Goal: Book appointment/travel/reservation

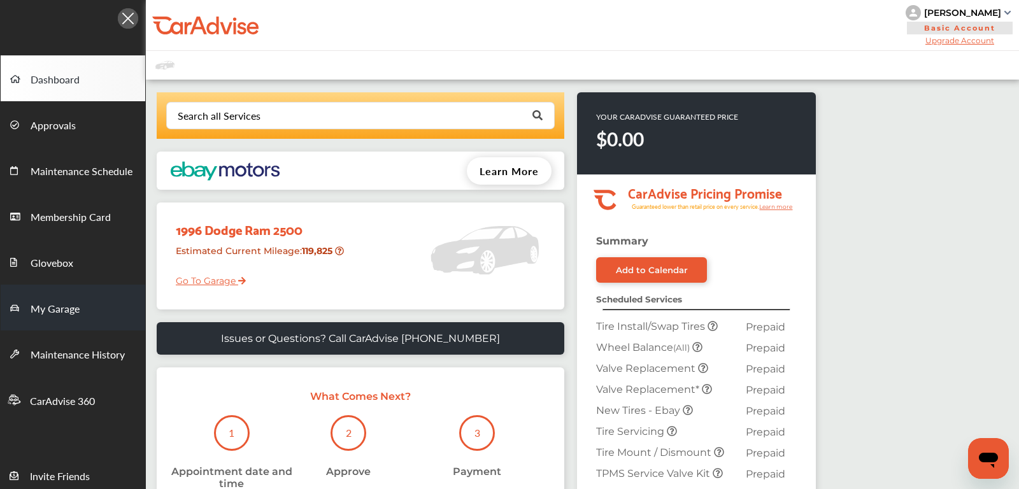
click at [89, 305] on link "My Garage" at bounding box center [73, 308] width 145 height 46
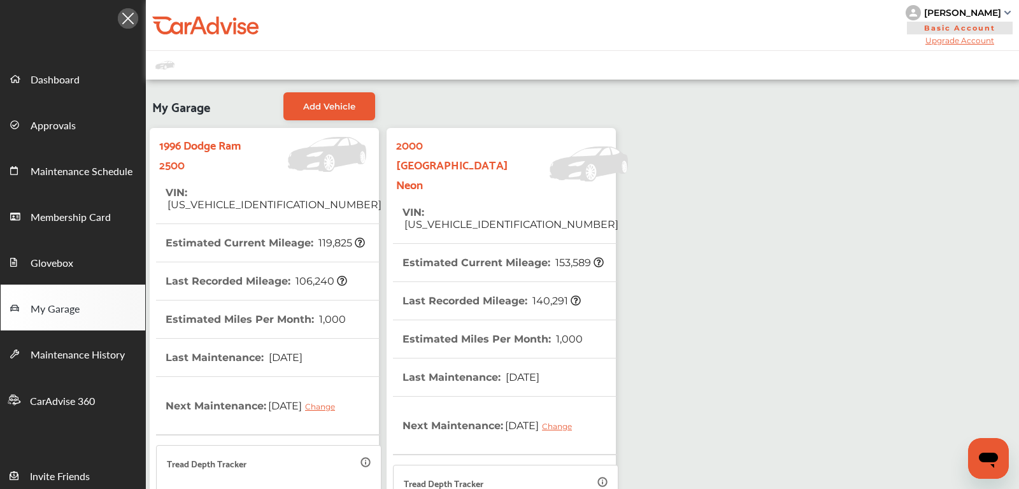
click at [438, 219] on span "[US_VEHICLE_IDENTIFICATION_NUMBER]" at bounding box center [511, 225] width 216 height 12
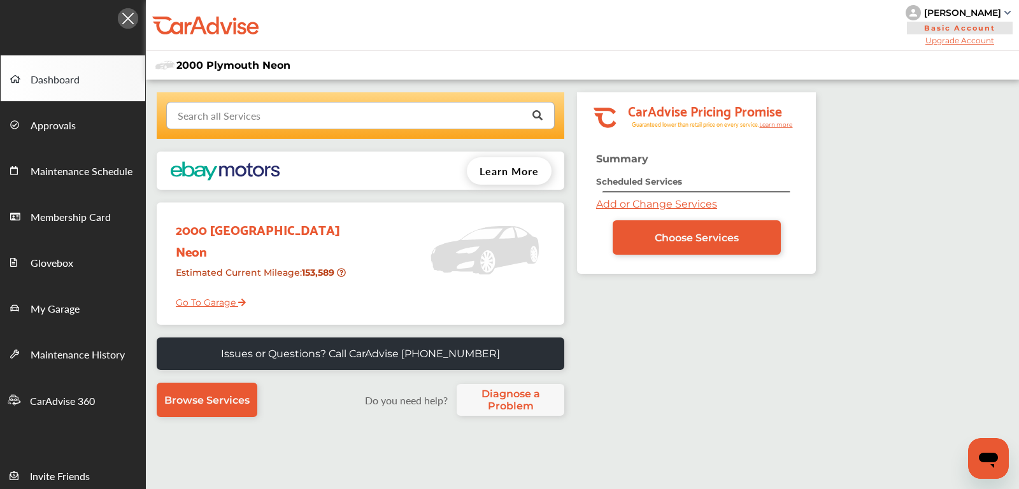
click at [309, 122] on input "text" at bounding box center [358, 115] width 380 height 25
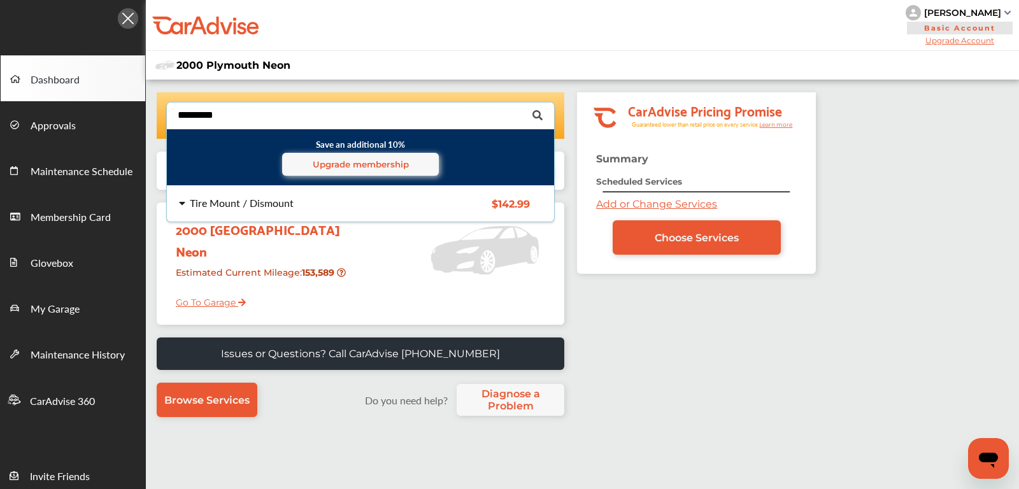
type input "*********"
click at [267, 198] on div "Tire Mount / Dismount" at bounding box center [242, 203] width 104 height 10
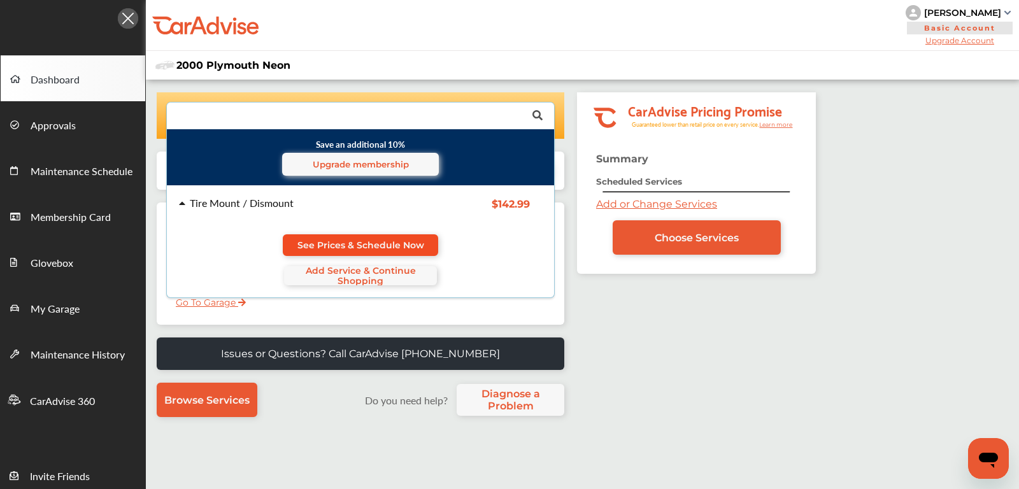
click at [303, 241] on span "See Prices & Schedule Now" at bounding box center [361, 245] width 127 height 10
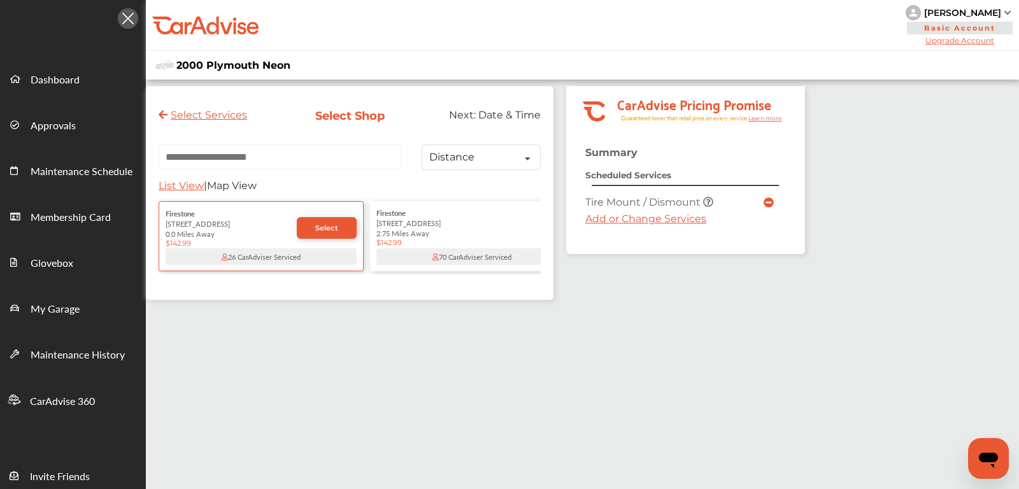
click at [254, 162] on input "text" at bounding box center [280, 157] width 243 height 25
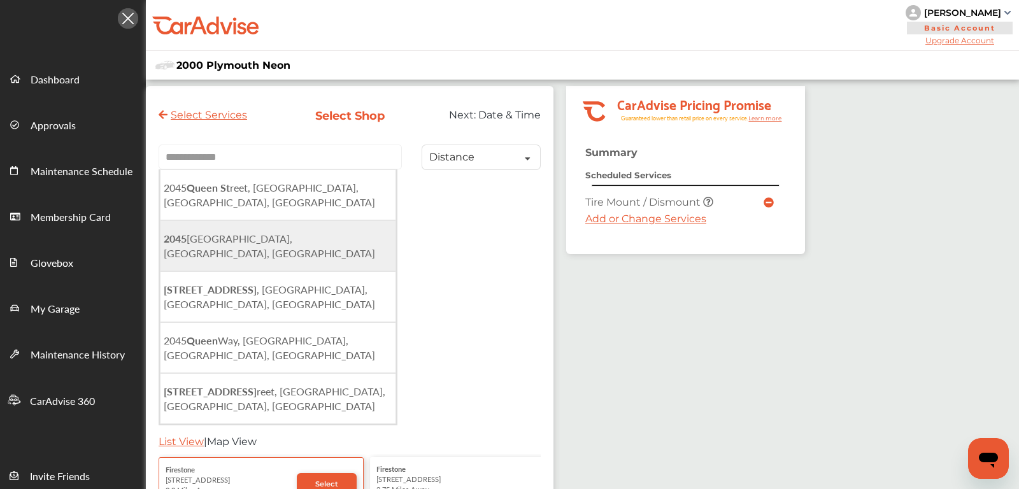
click at [253, 231] on span "[STREET_ADDRESS]" at bounding box center [270, 245] width 212 height 29
type input "**********"
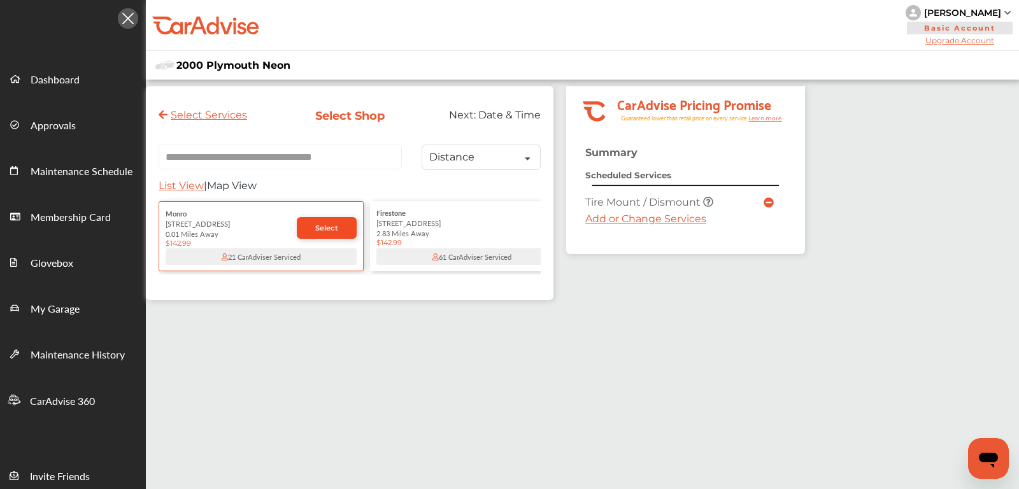
click at [315, 225] on link "Select" at bounding box center [327, 228] width 60 height 22
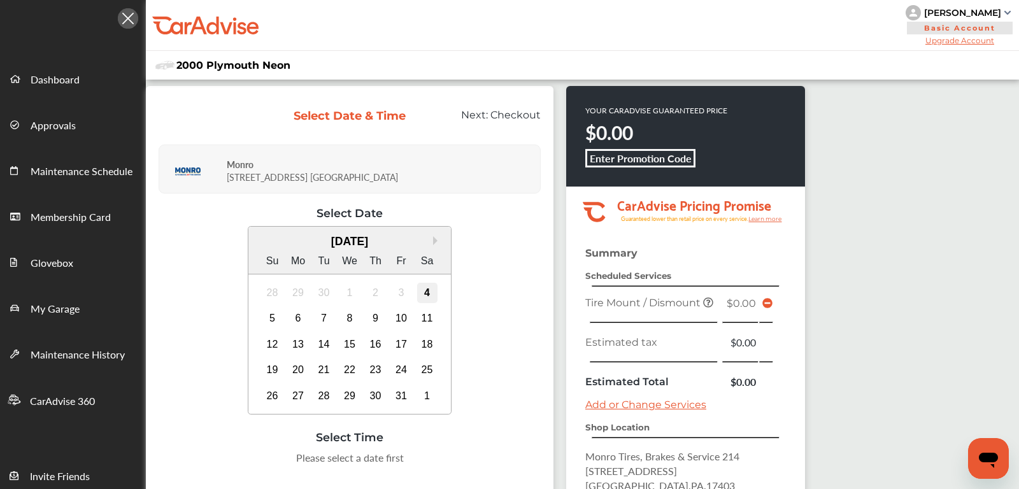
click at [429, 288] on div "4" at bounding box center [427, 293] width 20 height 20
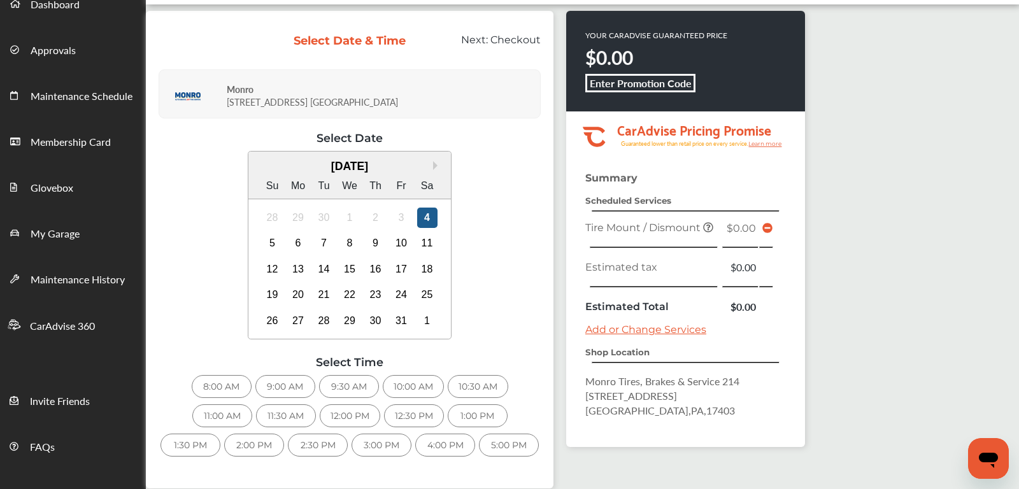
scroll to position [80, 0]
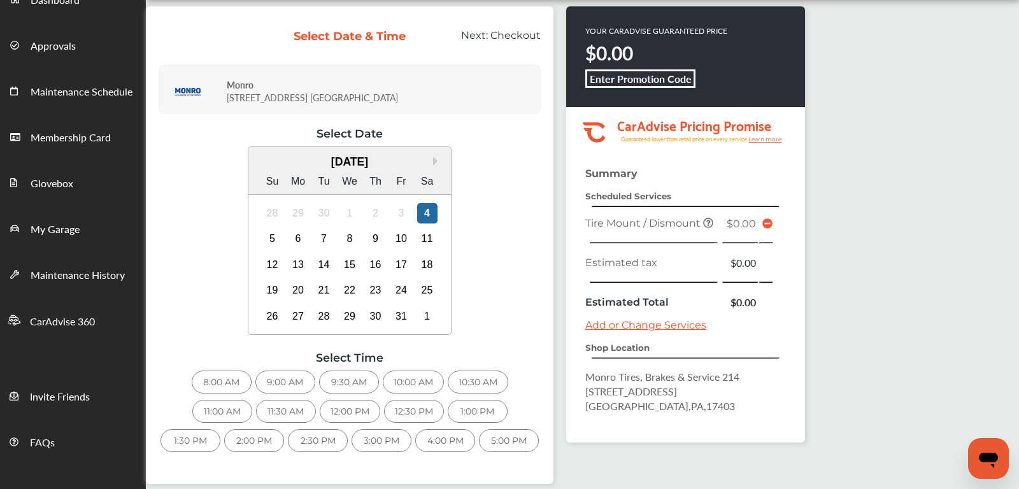
click at [338, 381] on div "9:30 AM" at bounding box center [349, 382] width 60 height 23
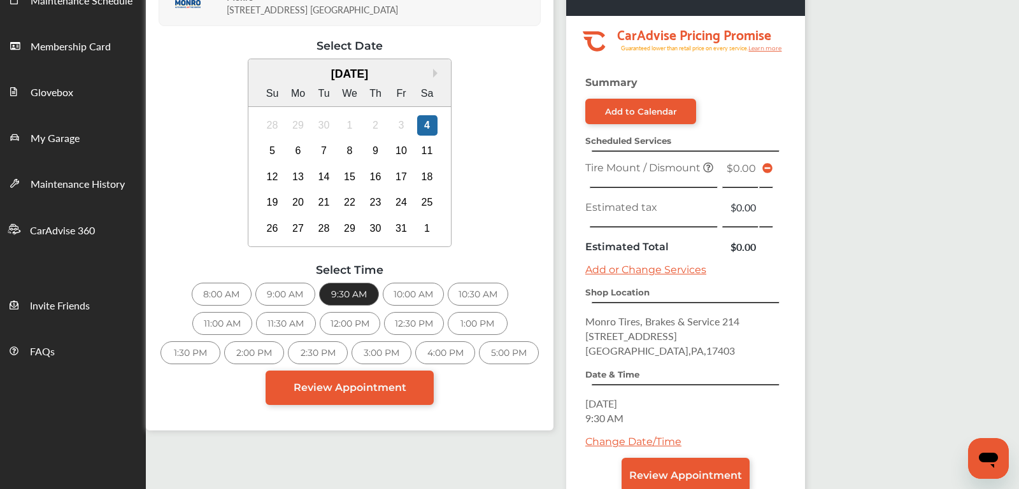
scroll to position [171, 0]
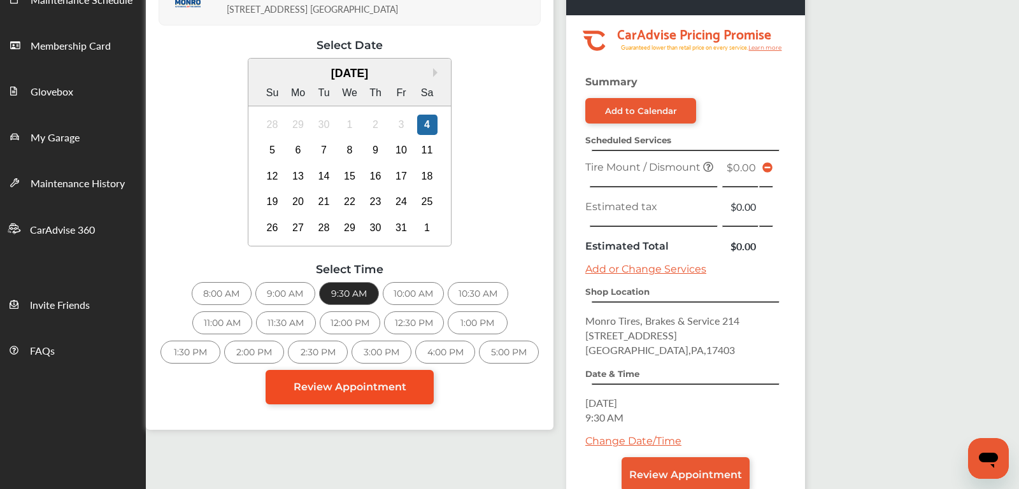
click at [361, 394] on link "Review Appointment" at bounding box center [350, 387] width 168 height 34
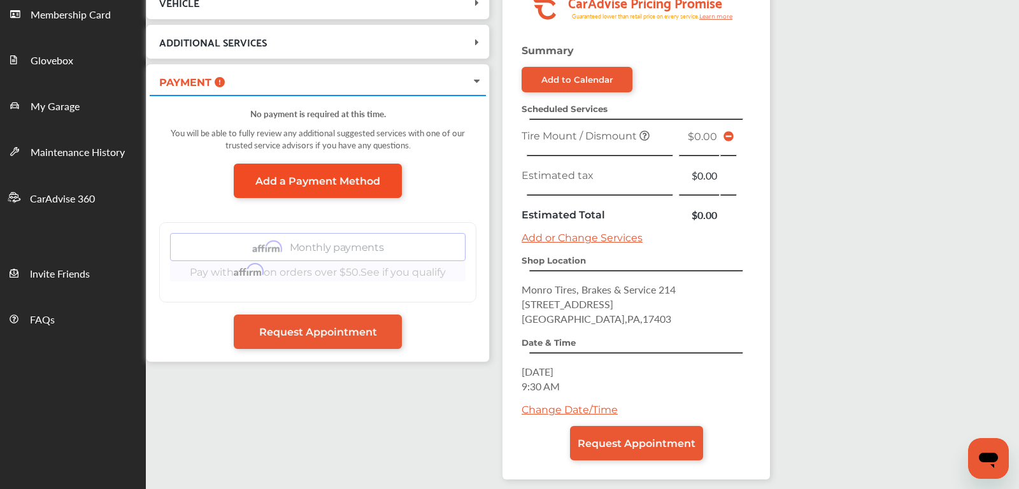
scroll to position [227, 0]
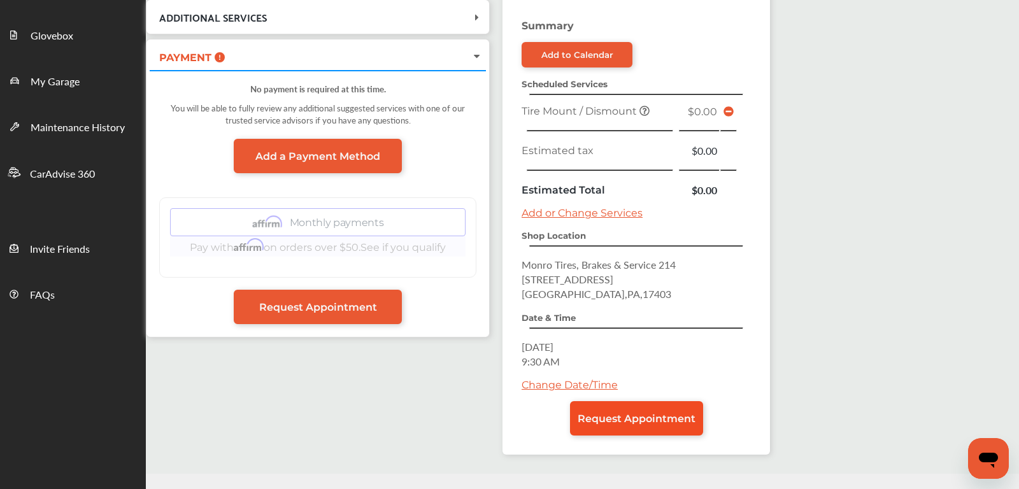
click at [615, 419] on span "Request Appointment" at bounding box center [637, 419] width 118 height 12
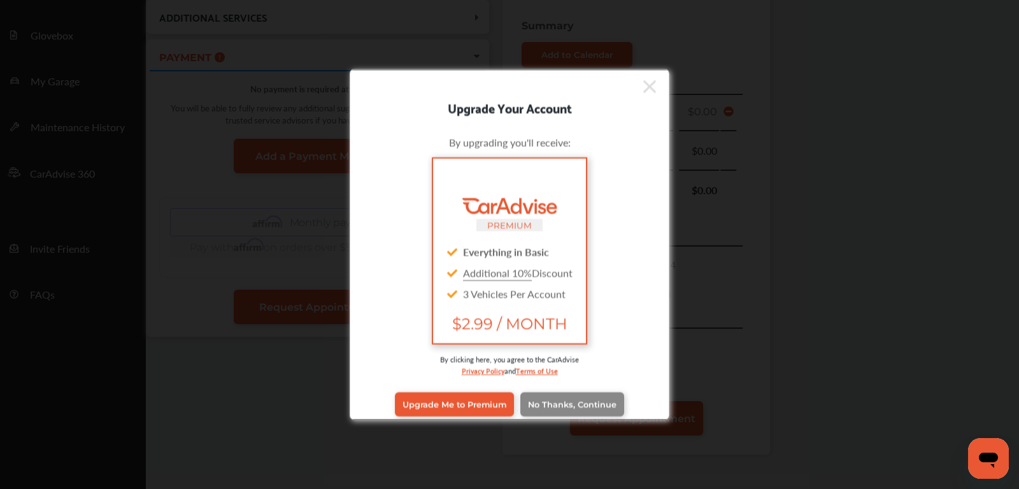
click at [600, 410] on link "No Thanks, Continue" at bounding box center [572, 404] width 104 height 24
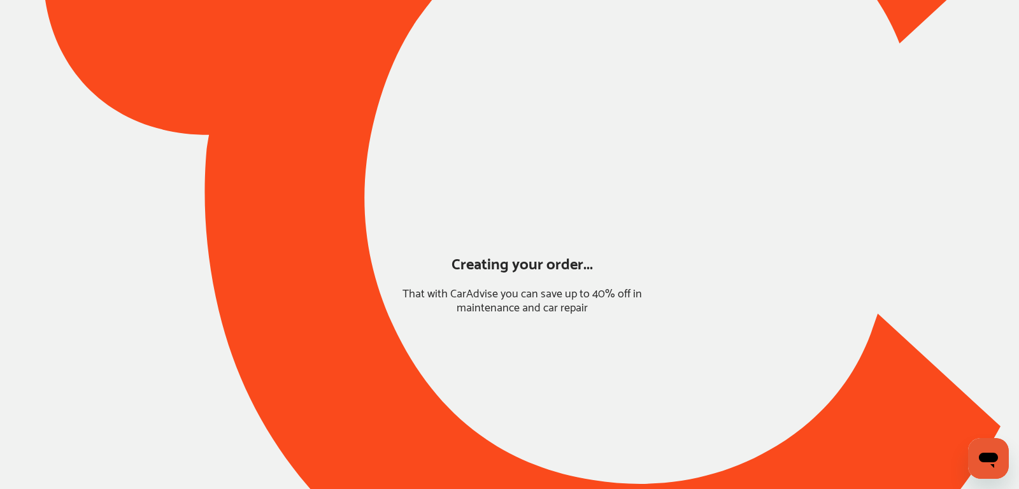
scroll to position [54, 0]
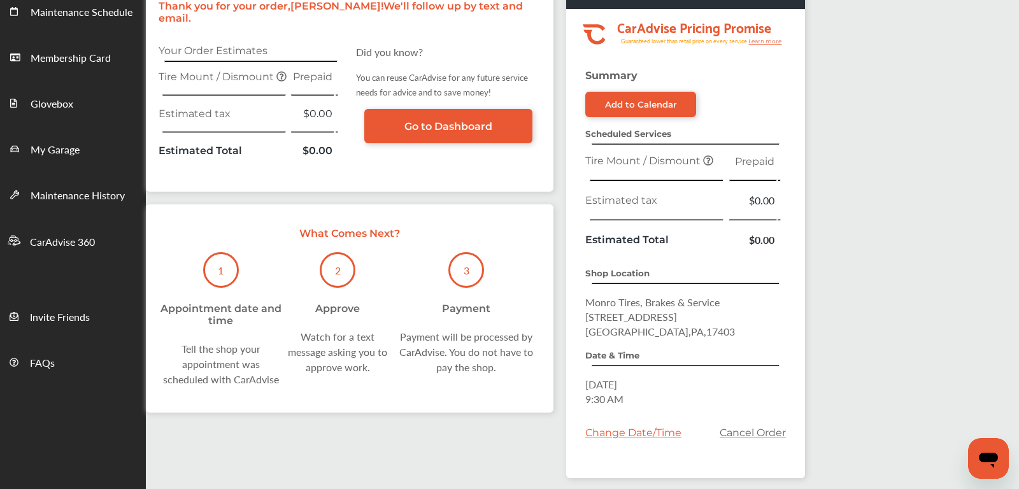
scroll to position [161, 0]
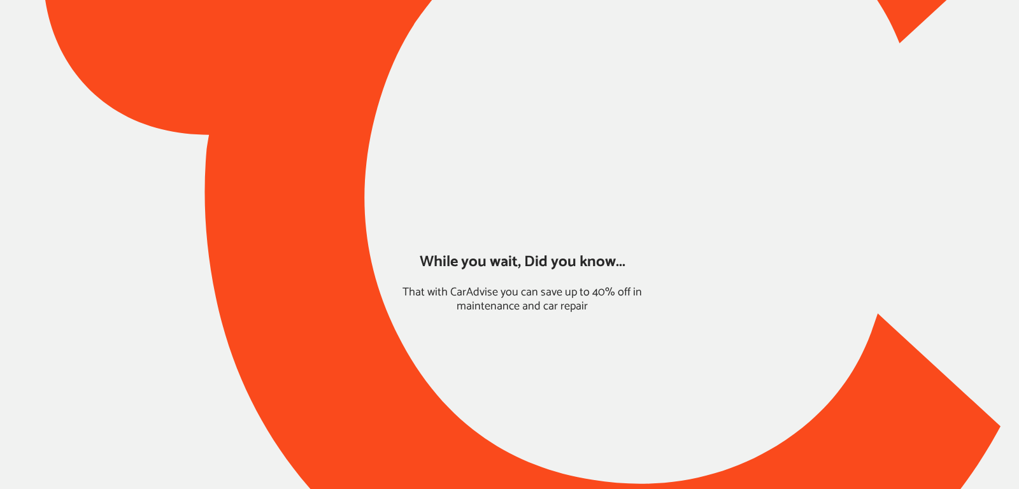
type input "*****"
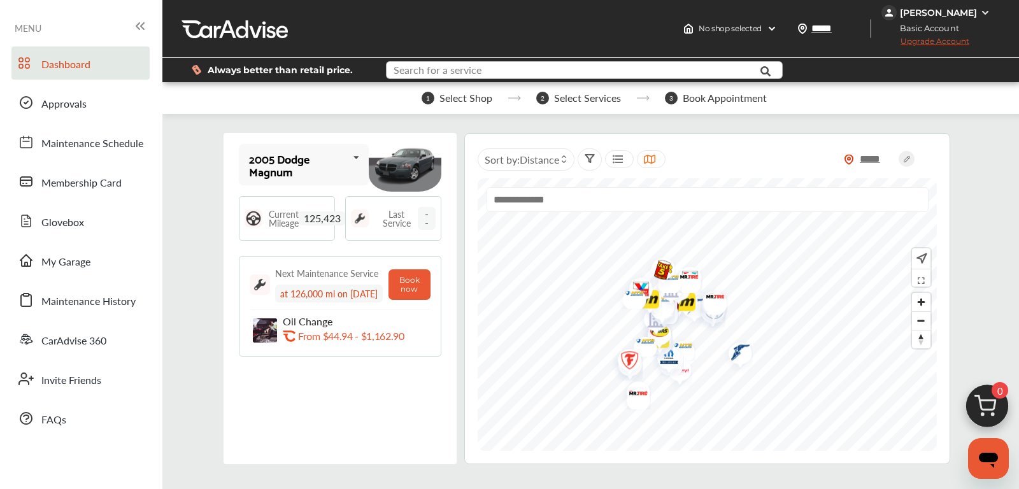
click at [485, 64] on input "text" at bounding box center [571, 72] width 368 height 20
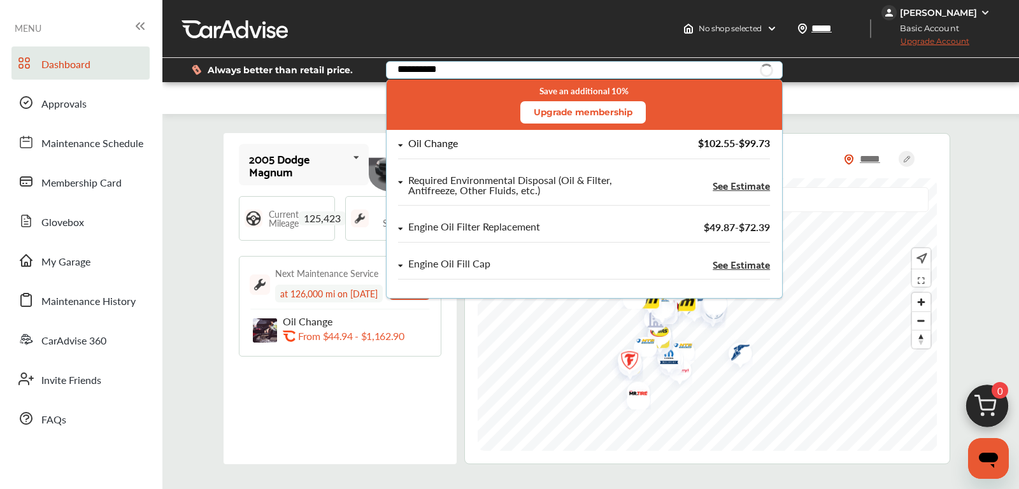
type input "**********"
click at [419, 141] on div "Oil Change" at bounding box center [433, 143] width 50 height 11
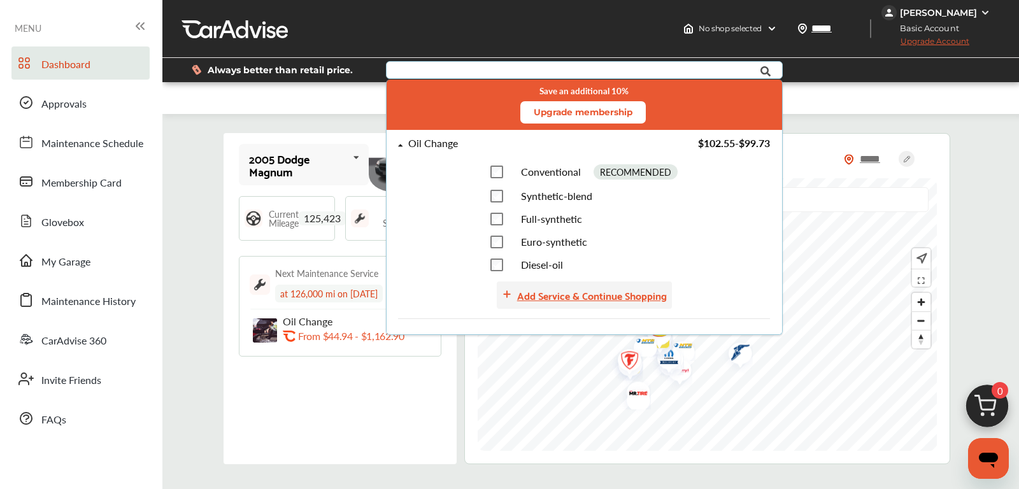
click at [579, 297] on div "Add Service & Continue Shopping" at bounding box center [592, 295] width 150 height 17
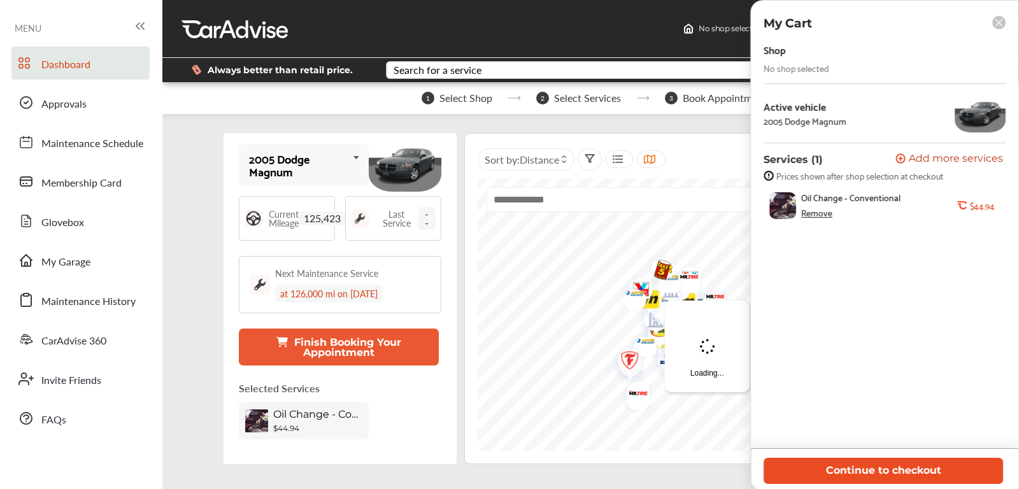
click at [831, 468] on button "Continue to checkout" at bounding box center [884, 471] width 240 height 26
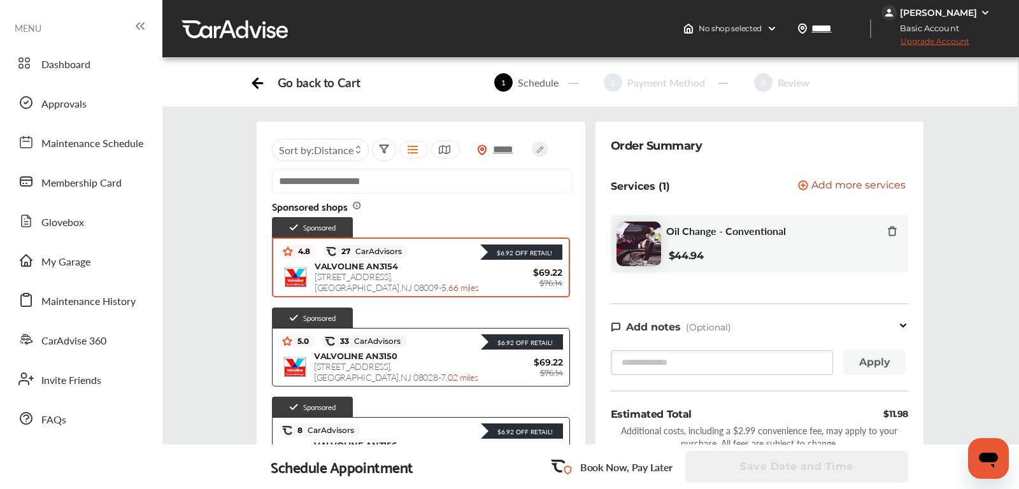
click at [418, 279] on span "17 S. Whitehorse Pike , Berlin , NJ 08009 - 5.66 miles" at bounding box center [397, 282] width 164 height 24
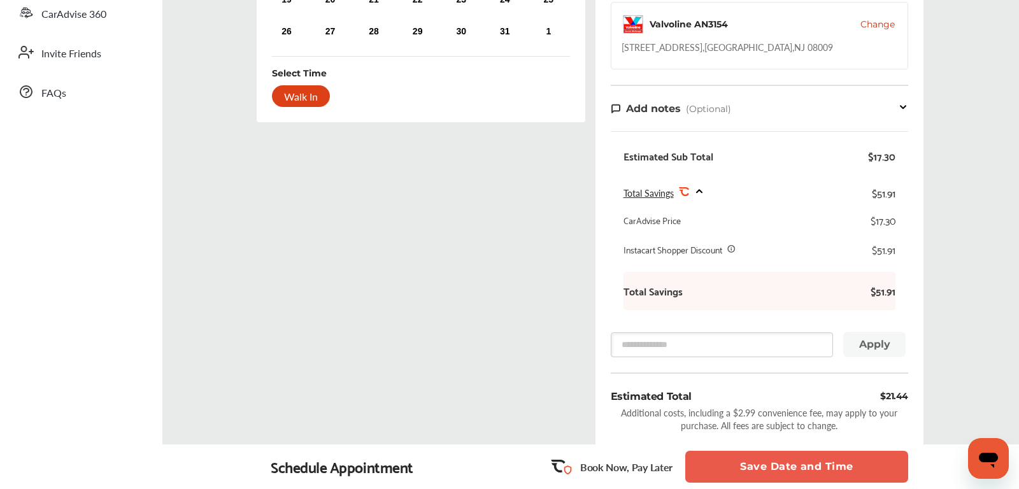
scroll to position [328, 0]
